Goal: Navigation & Orientation: Find specific page/section

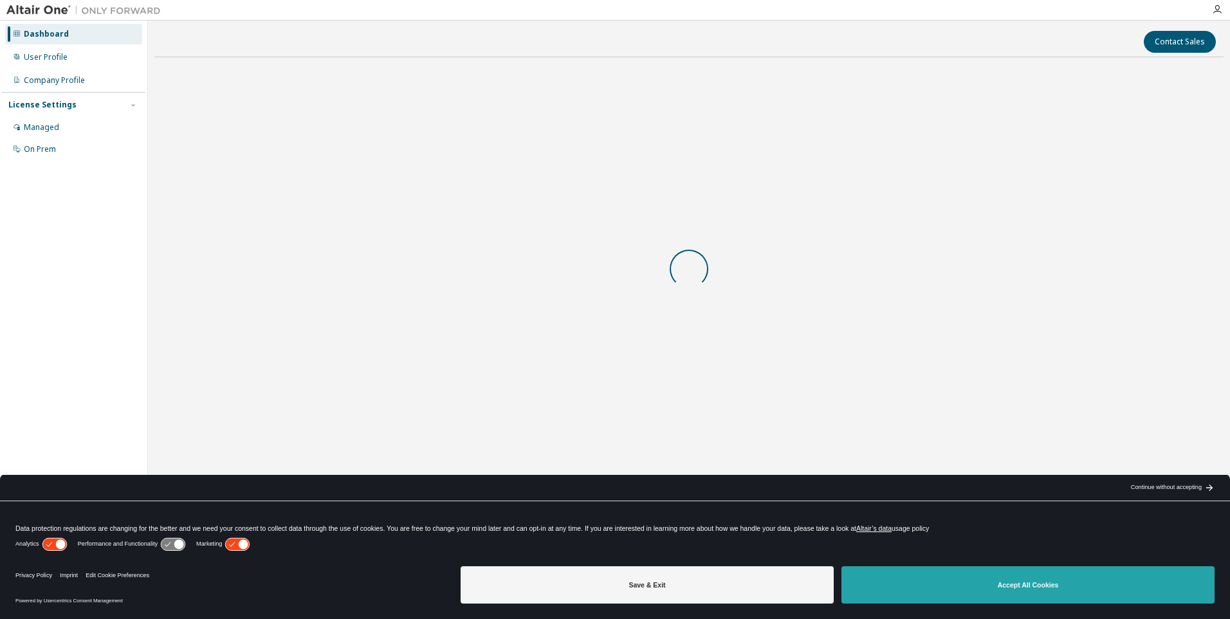
click at [961, 585] on button "Accept All Cookies" at bounding box center [1028, 584] width 373 height 37
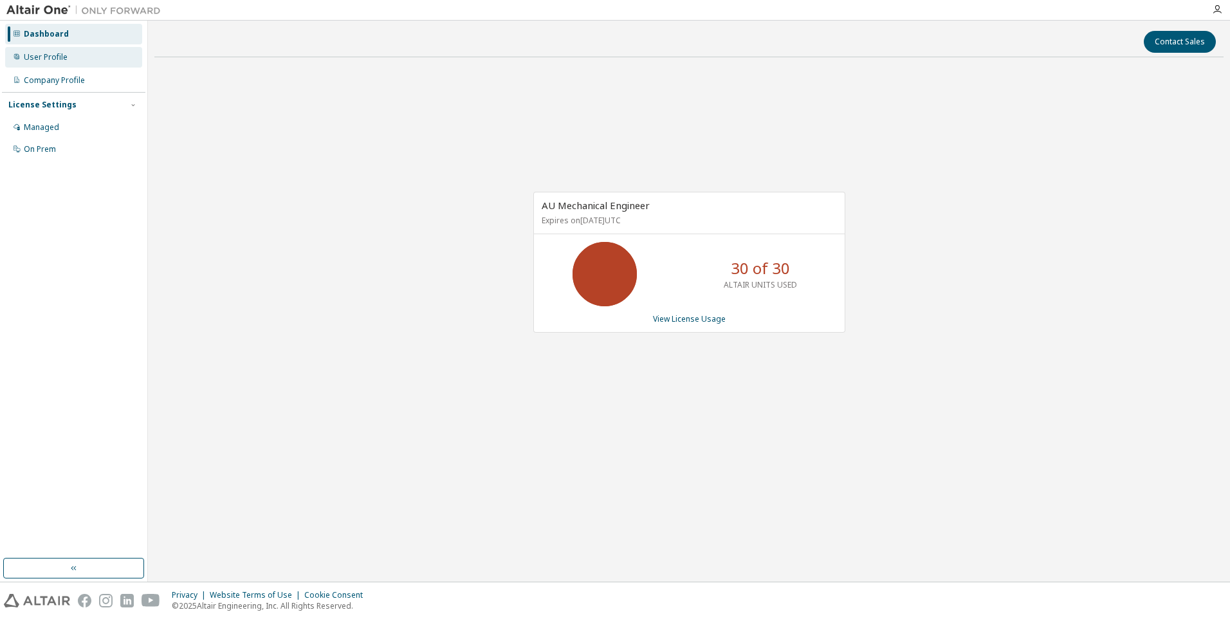
click at [39, 56] on div "User Profile" at bounding box center [46, 57] width 44 height 10
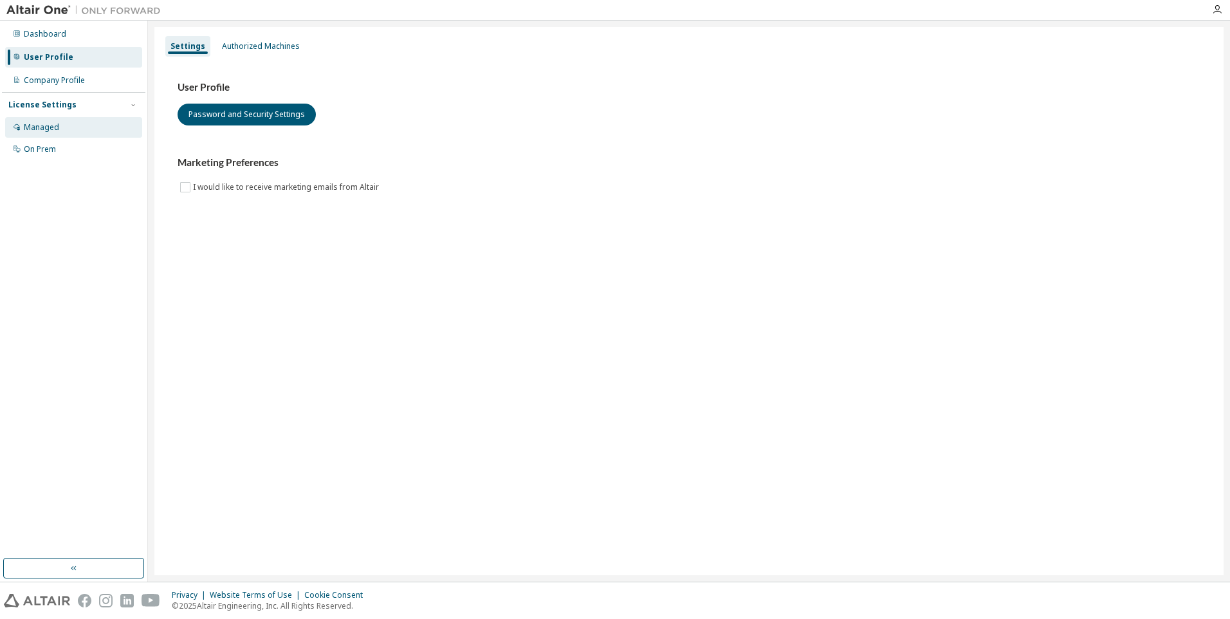
click at [41, 131] on div "Managed" at bounding box center [41, 127] width 35 height 10
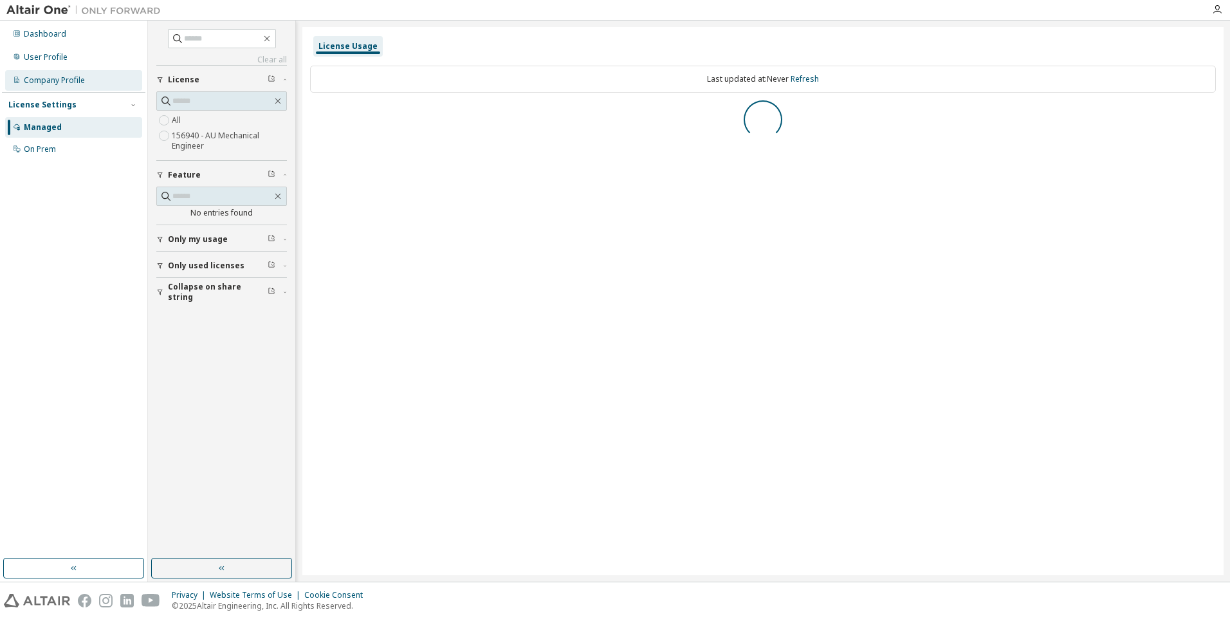
click at [38, 73] on div "Company Profile" at bounding box center [73, 80] width 137 height 21
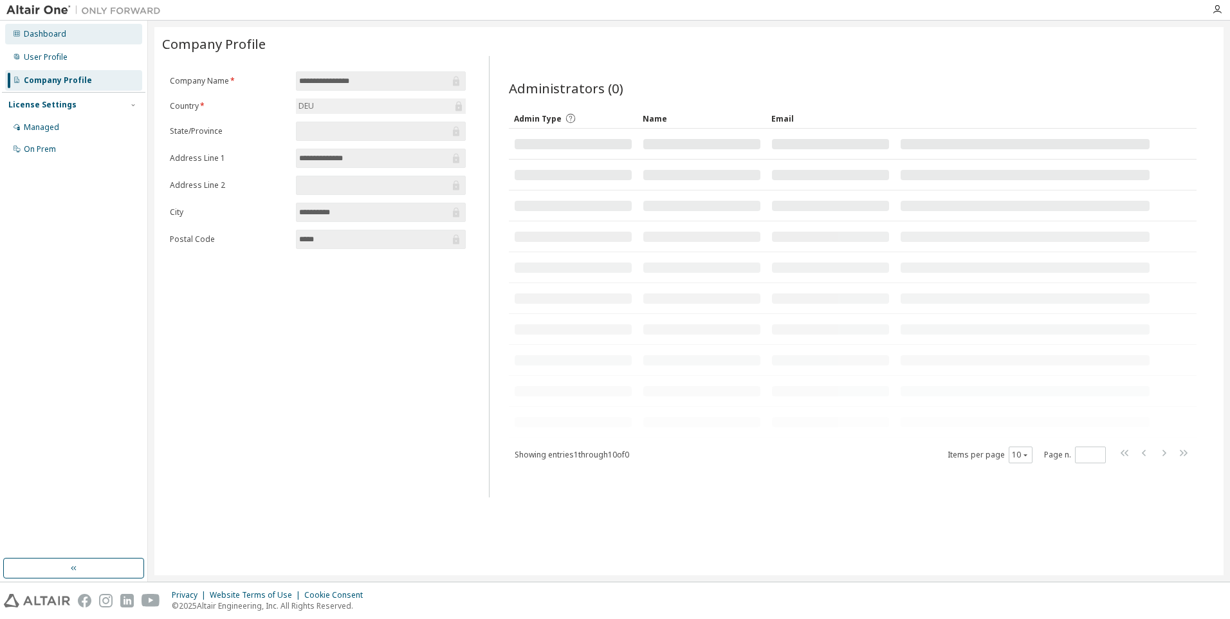
click at [37, 35] on div "Dashboard" at bounding box center [45, 34] width 42 height 10
